Goal: Task Accomplishment & Management: Use online tool/utility

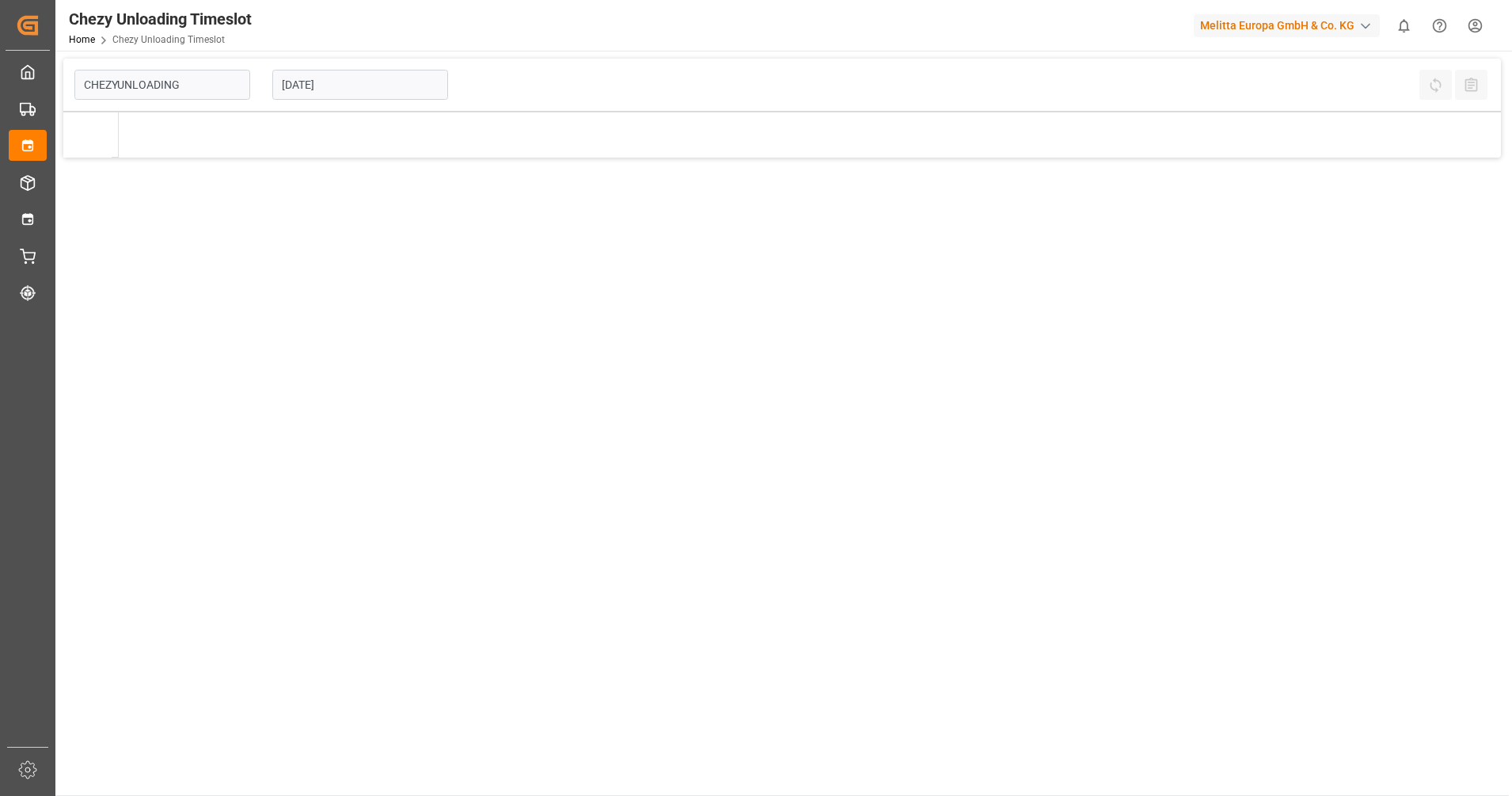
type input "Chezy Unloading"
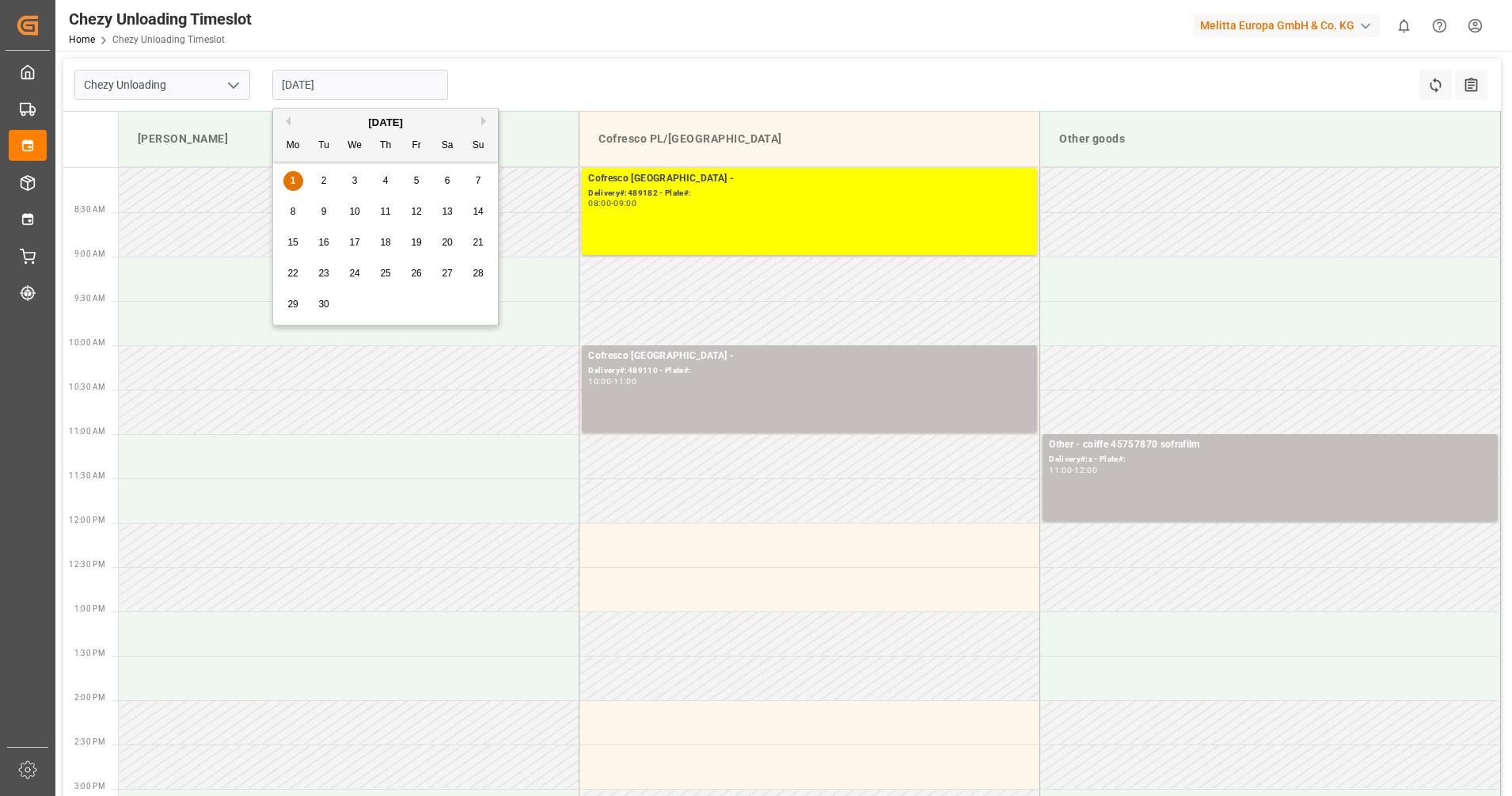
click at [334, 83] on input "[DATE]" at bounding box center [360, 85] width 176 height 30
click at [352, 183] on span "3" at bounding box center [355, 180] width 6 height 11
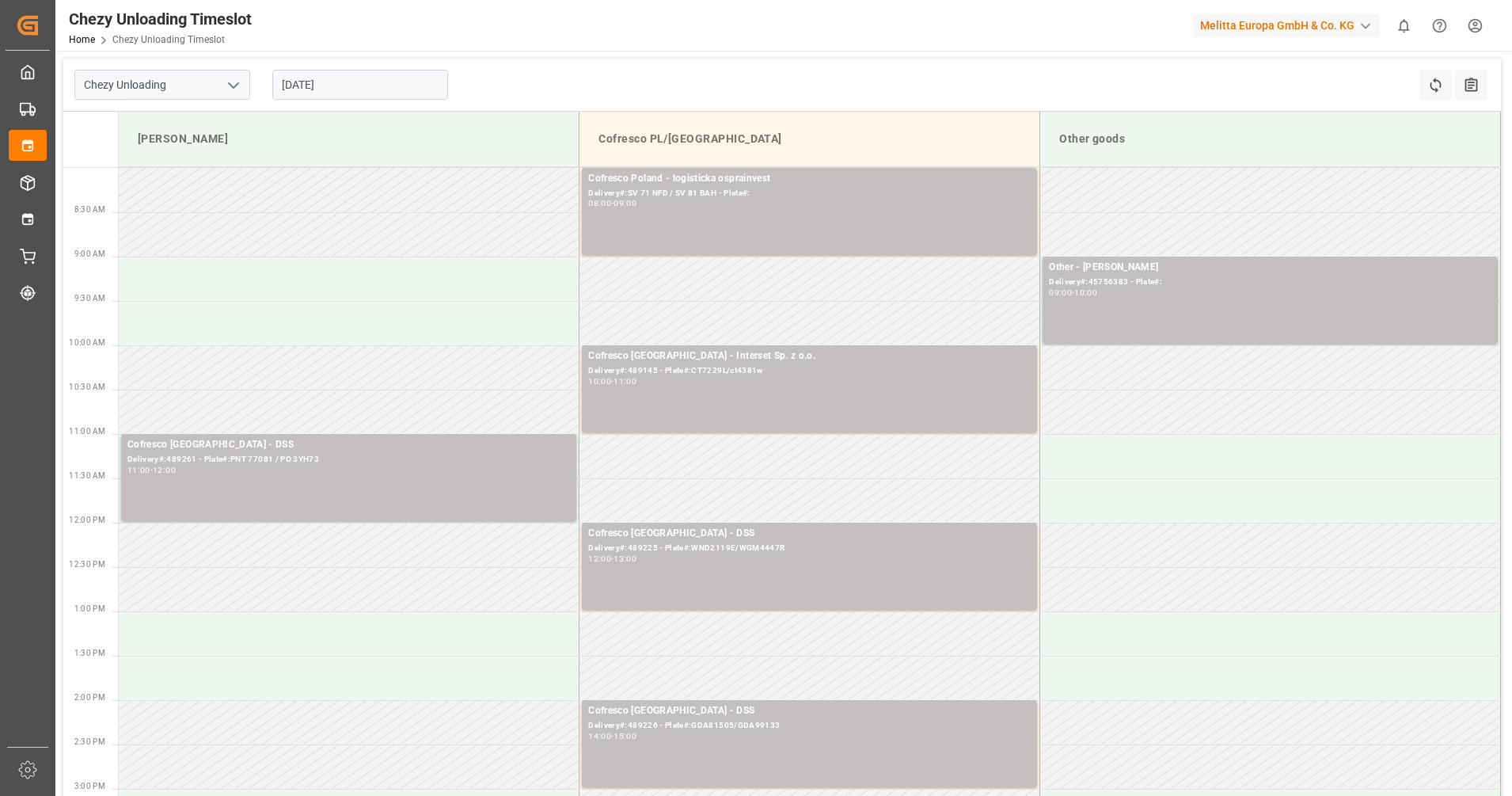
click at [367, 88] on input "[DATE]" at bounding box center [360, 85] width 176 height 30
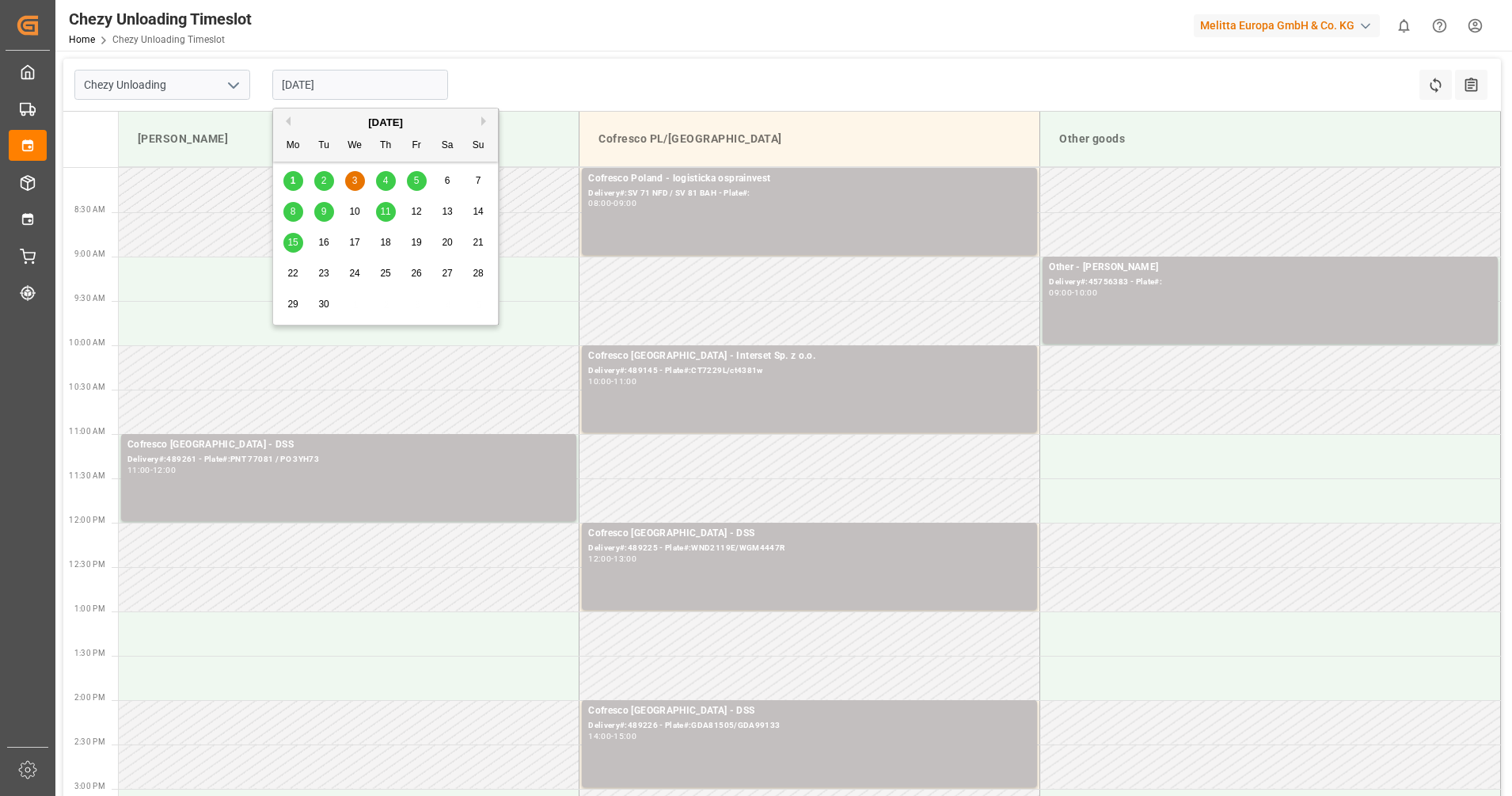
click at [325, 181] on span "2" at bounding box center [324, 180] width 6 height 11
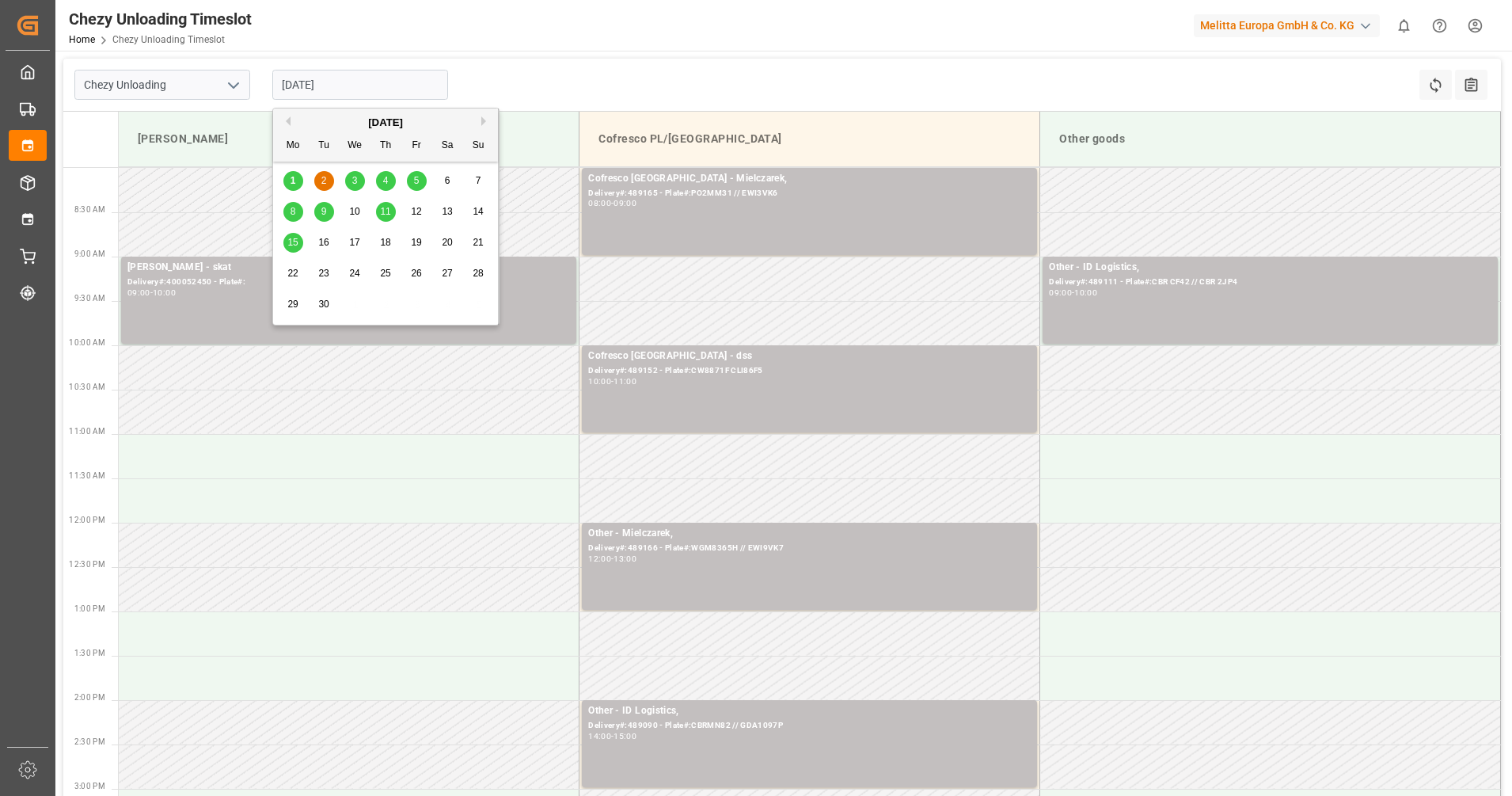
click at [345, 91] on input "[DATE]" at bounding box center [360, 85] width 176 height 30
click at [359, 184] on div "3" at bounding box center [355, 181] width 20 height 19
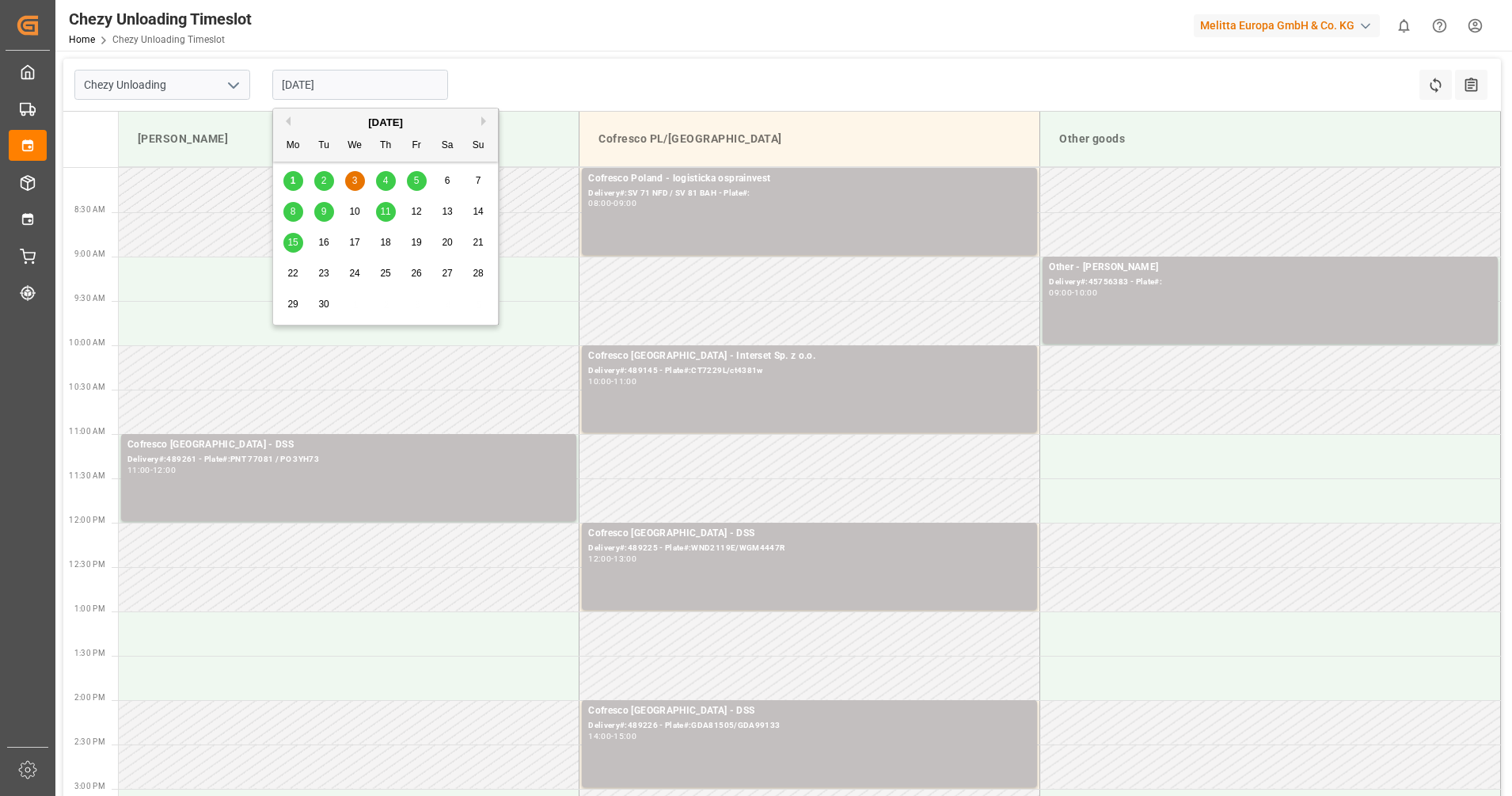
click at [360, 86] on input "[DATE]" at bounding box center [360, 85] width 176 height 30
click at [386, 183] on span "4" at bounding box center [386, 180] width 6 height 11
type input "[DATE]"
